Goal: Information Seeking & Learning: Learn about a topic

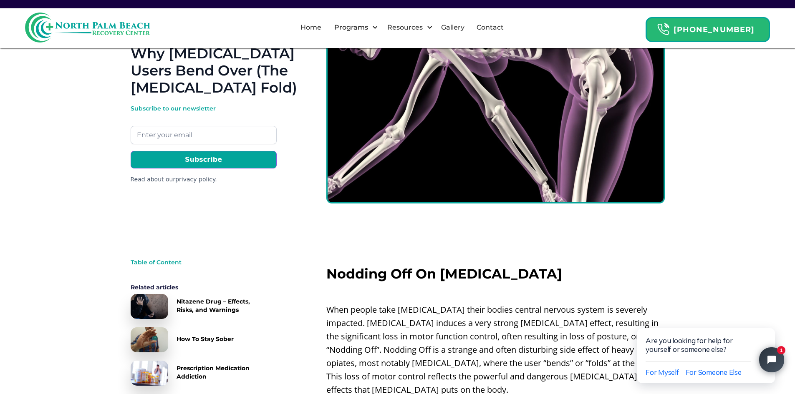
scroll to position [209, 0]
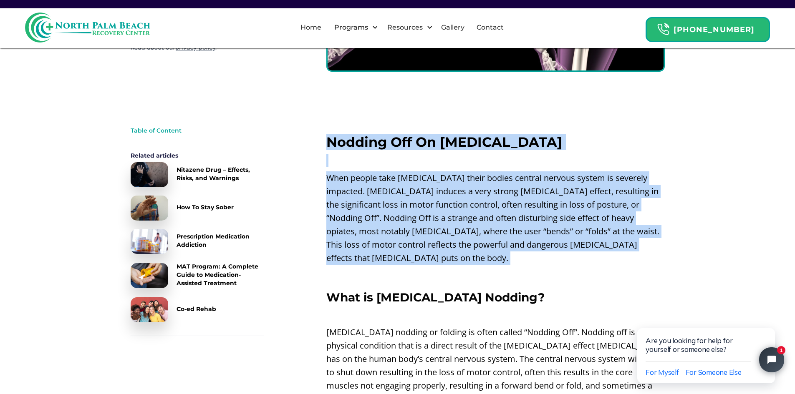
drag, startPoint x: 336, startPoint y: 149, endPoint x: 559, endPoint y: 264, distance: 251.3
click at [559, 269] on p "‍" at bounding box center [495, 275] width 339 height 13
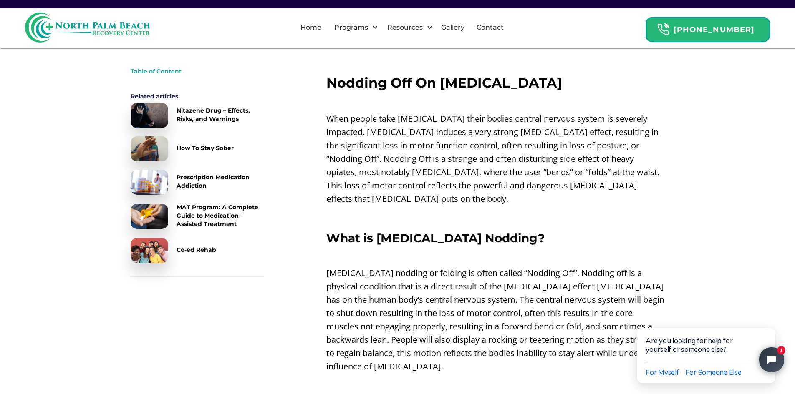
scroll to position [292, 0]
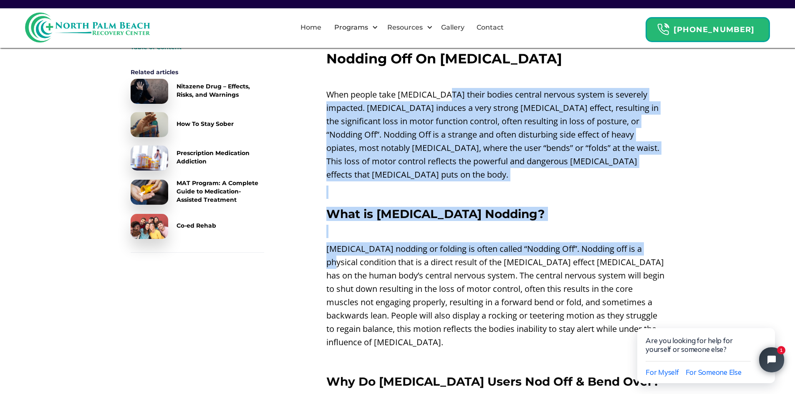
drag, startPoint x: 451, startPoint y: 102, endPoint x: 652, endPoint y: 228, distance: 236.7
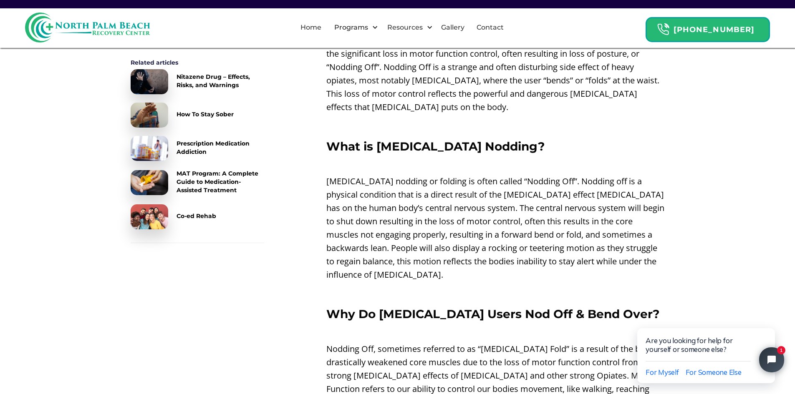
scroll to position [376, 0]
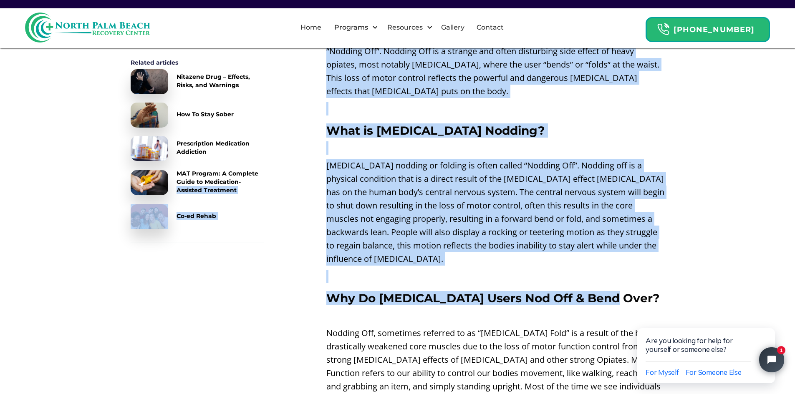
drag, startPoint x: 295, startPoint y: 110, endPoint x: 654, endPoint y: 271, distance: 393.5
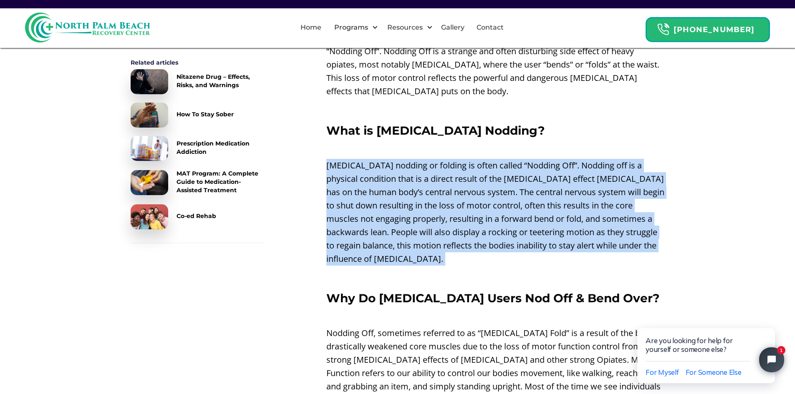
drag, startPoint x: 358, startPoint y: 169, endPoint x: 614, endPoint y: 256, distance: 270.9
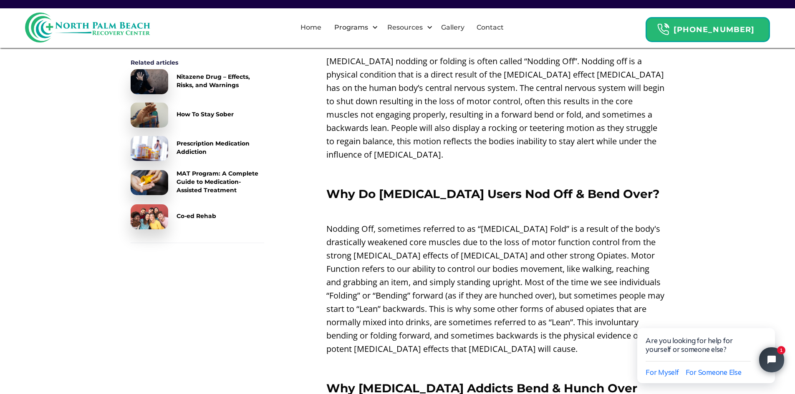
scroll to position [501, 0]
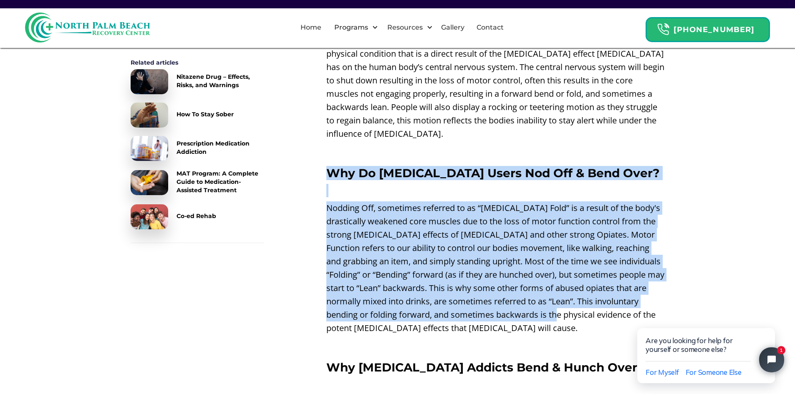
drag, startPoint x: 306, startPoint y: 159, endPoint x: 574, endPoint y: 306, distance: 304.9
click at [574, 306] on p "Nodding Off, sometimes referred to as “[MEDICAL_DATA] Fold” is a result of the …" at bounding box center [495, 269] width 339 height 134
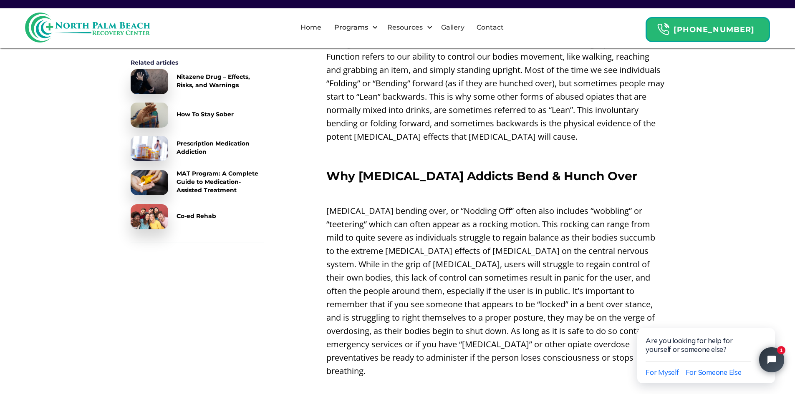
scroll to position [710, 0]
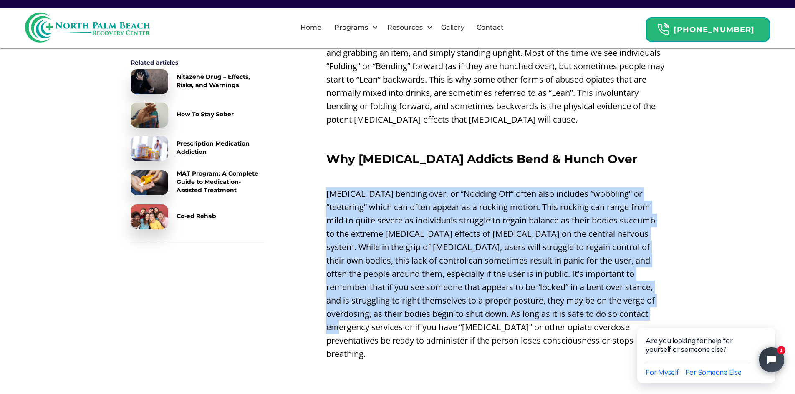
drag, startPoint x: 329, startPoint y: 187, endPoint x: 613, endPoint y: 299, distance: 305.4
click at [613, 299] on p "[MEDICAL_DATA] bending over, or “Nodding Off” often also includes “wobbling” or…" at bounding box center [495, 274] width 339 height 174
